Goal: Task Accomplishment & Management: Manage account settings

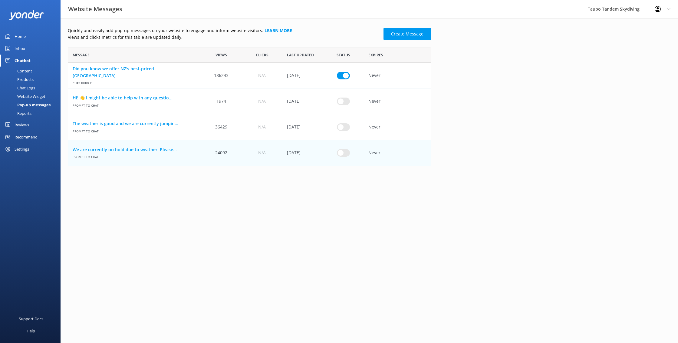
scroll to position [118, 363]
click at [347, 151] on input "row" at bounding box center [343, 153] width 13 height 8
checkbox input "true"
click at [112, 147] on link "We are currently on hold due to weather. Please..." at bounding box center [135, 149] width 124 height 7
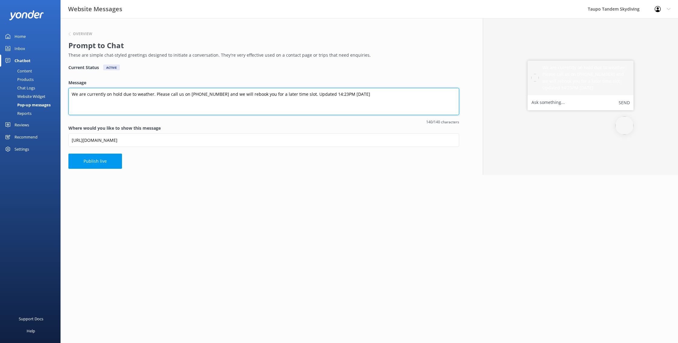
click at [340, 93] on textarea "We are currently on hold due to weather. Please call us on [PHONE_NUMBER] and w…" at bounding box center [263, 101] width 391 height 27
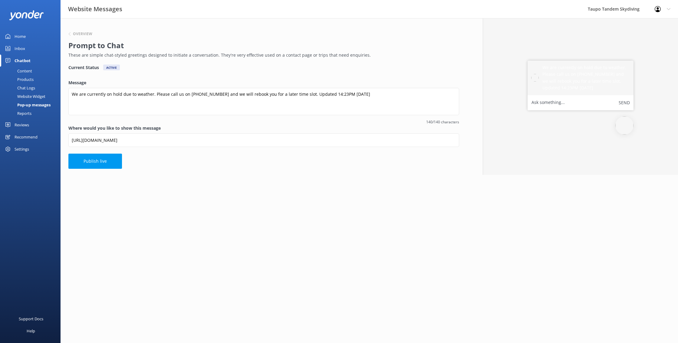
click at [319, 59] on div "Overview Prompt to Chat These are simple chat-styled greetings designed to init…" at bounding box center [263, 44] width 391 height 40
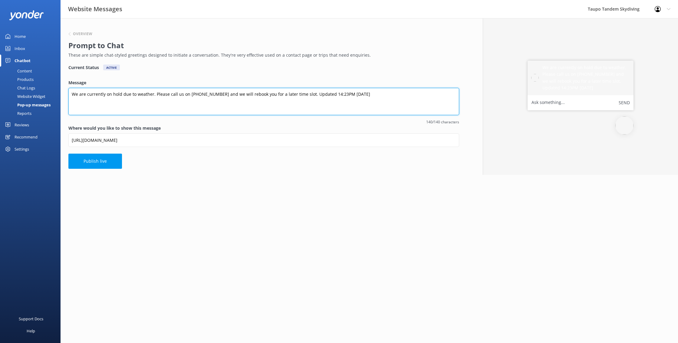
drag, startPoint x: 331, startPoint y: 93, endPoint x: 353, endPoint y: 109, distance: 27.2
click at [331, 93] on textarea "We are currently on hold due to weather. Please call us on [PHONE_NUMBER] and w…" at bounding box center [263, 101] width 391 height 27
type textarea "We are currently on hold due to weather. Please call us on [PHONE_NUMBER] and w…"
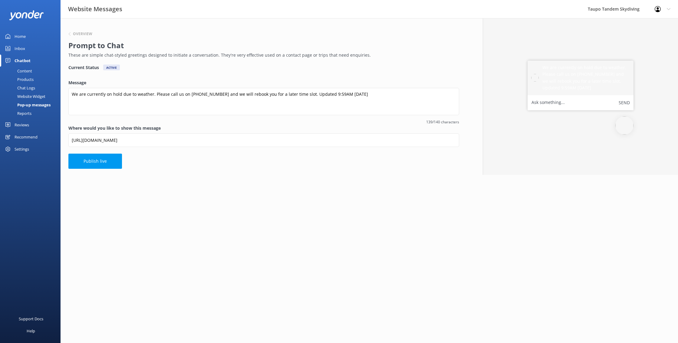
click at [385, 66] on div "Current Status Active" at bounding box center [263, 67] width 391 height 6
click at [101, 164] on button "Publish live" at bounding box center [95, 160] width 54 height 15
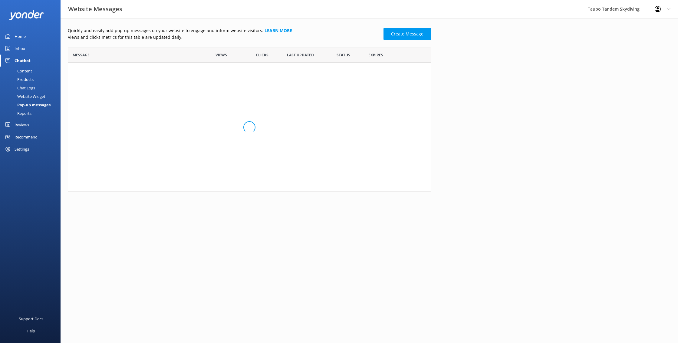
scroll to position [118, 363]
